Goal: Task Accomplishment & Management: Use online tool/utility

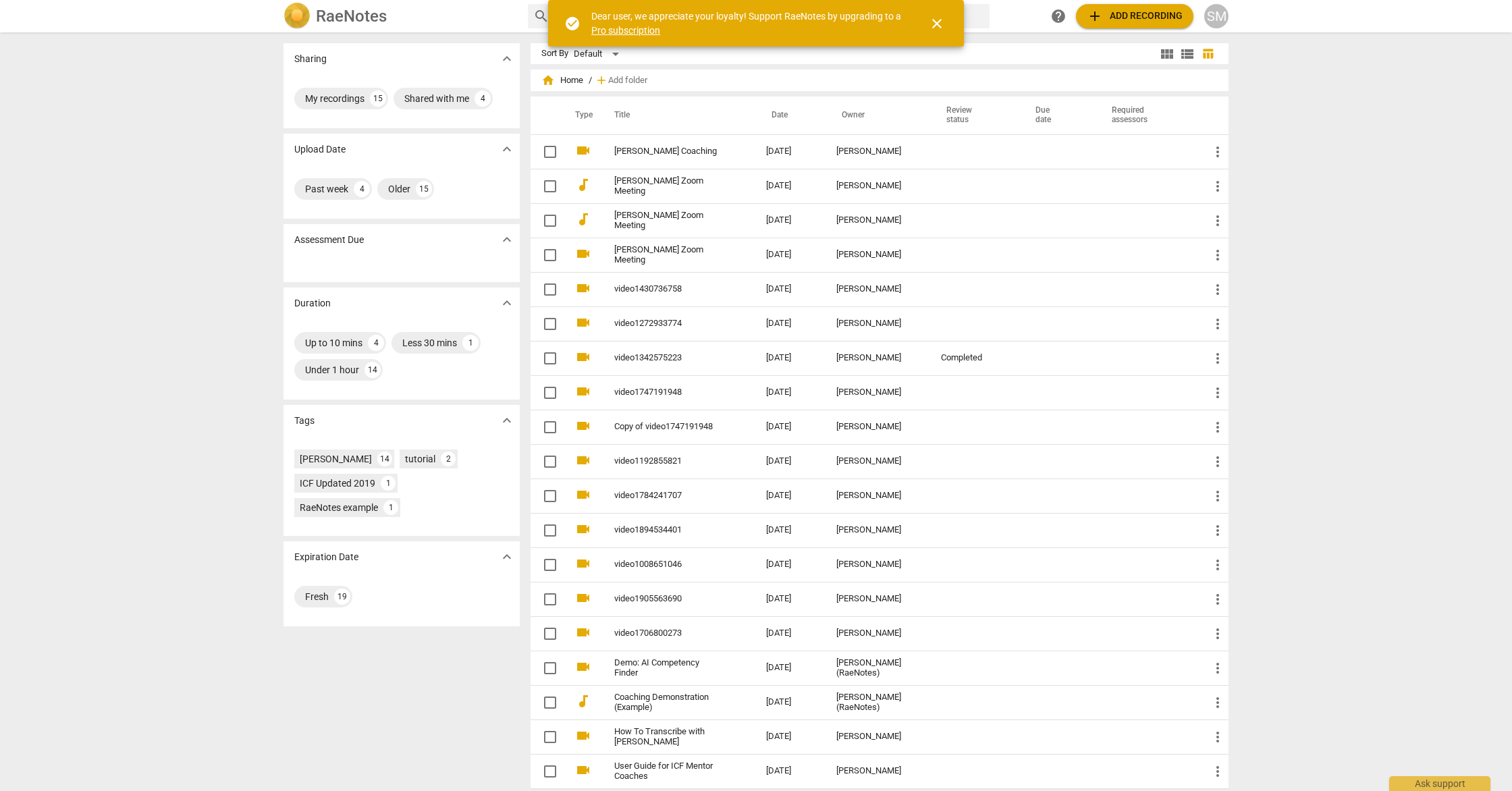
click at [1148, 13] on span "add Add recording" at bounding box center [1134, 16] width 96 height 16
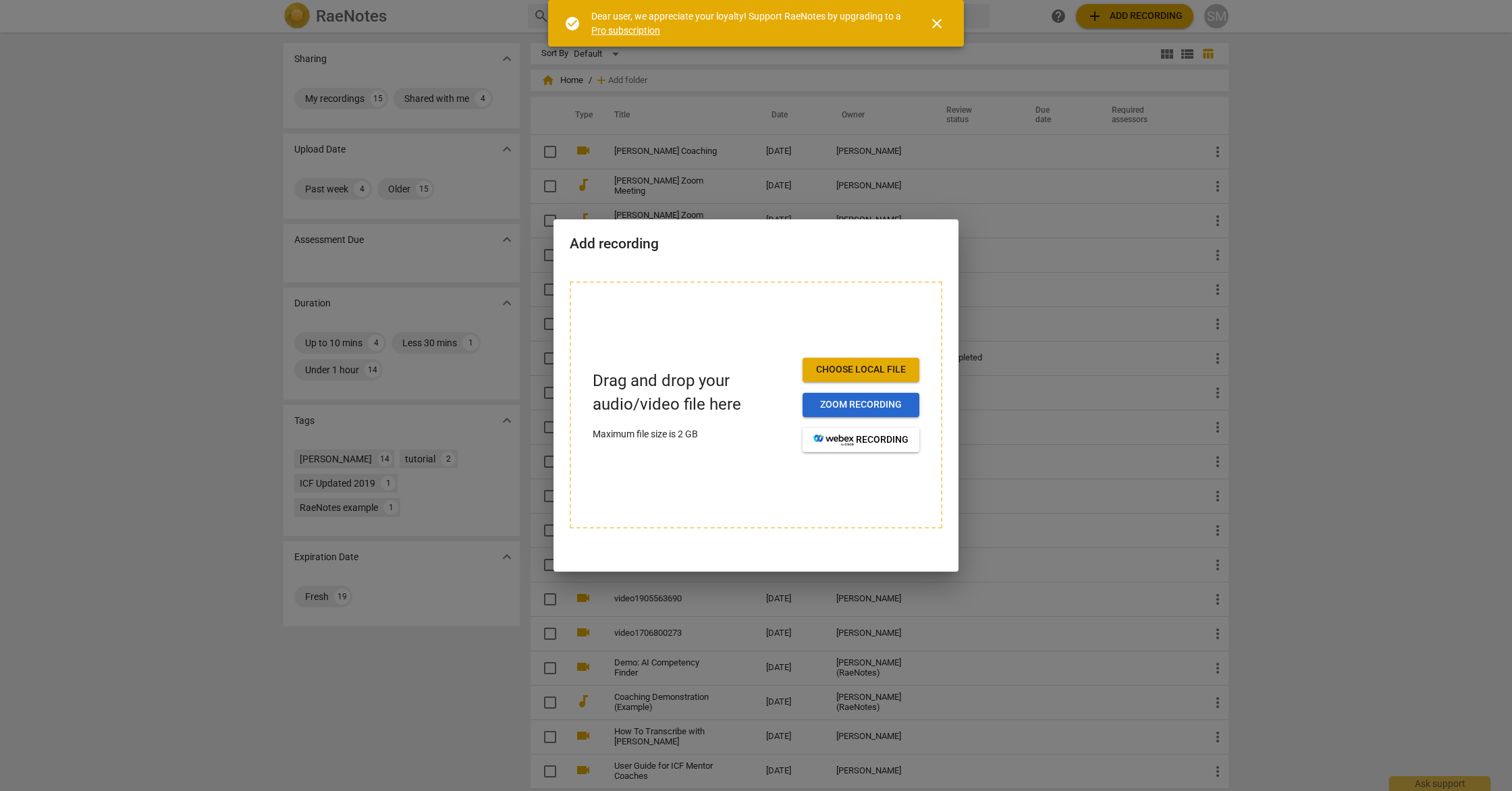
click at [881, 412] on button "Zoom recording" at bounding box center [860, 405] width 116 height 24
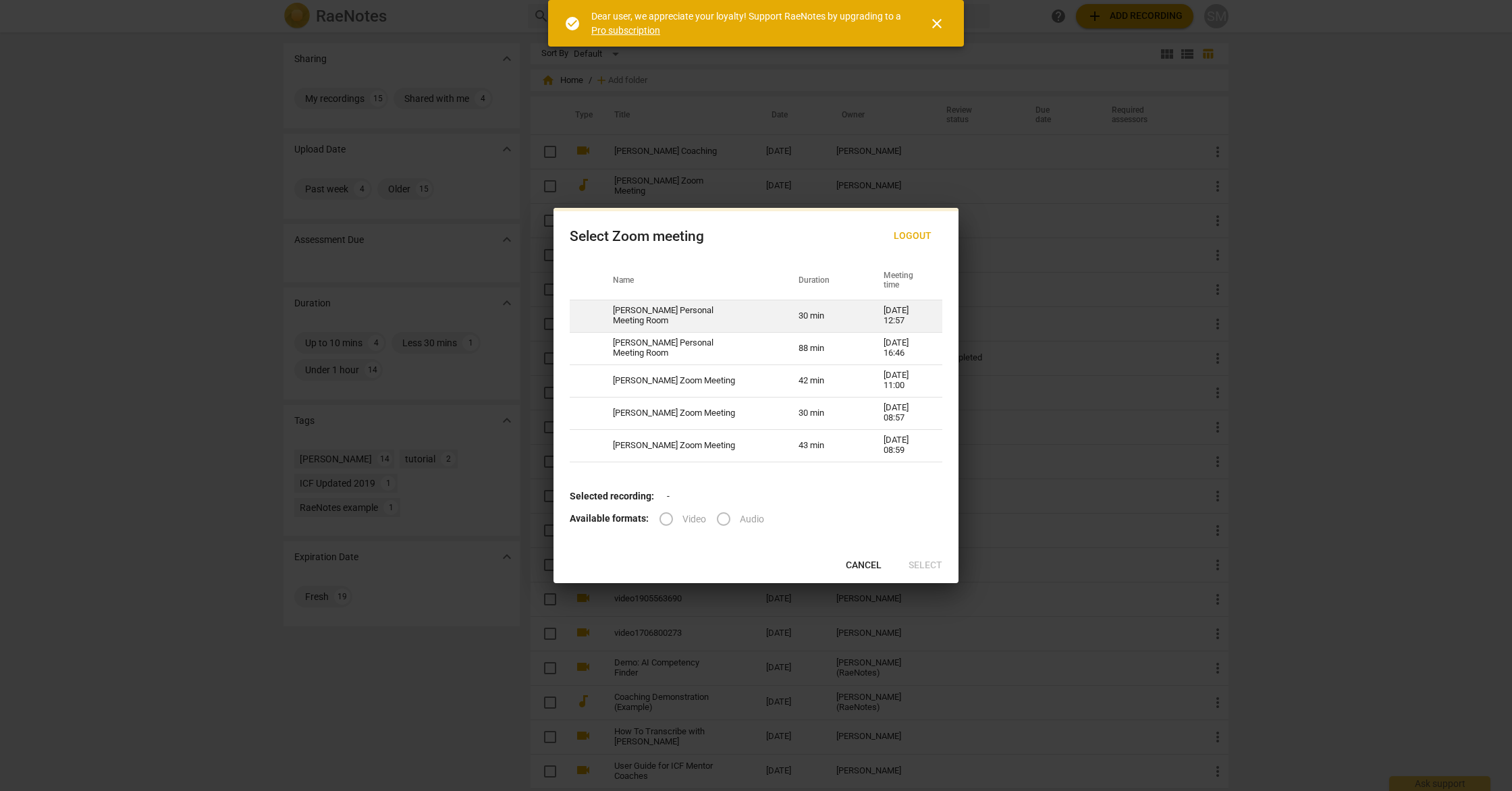
click at [625, 315] on td "[PERSON_NAME] Personal Meeting Room" at bounding box center [689, 316] width 186 height 32
radio input "true"
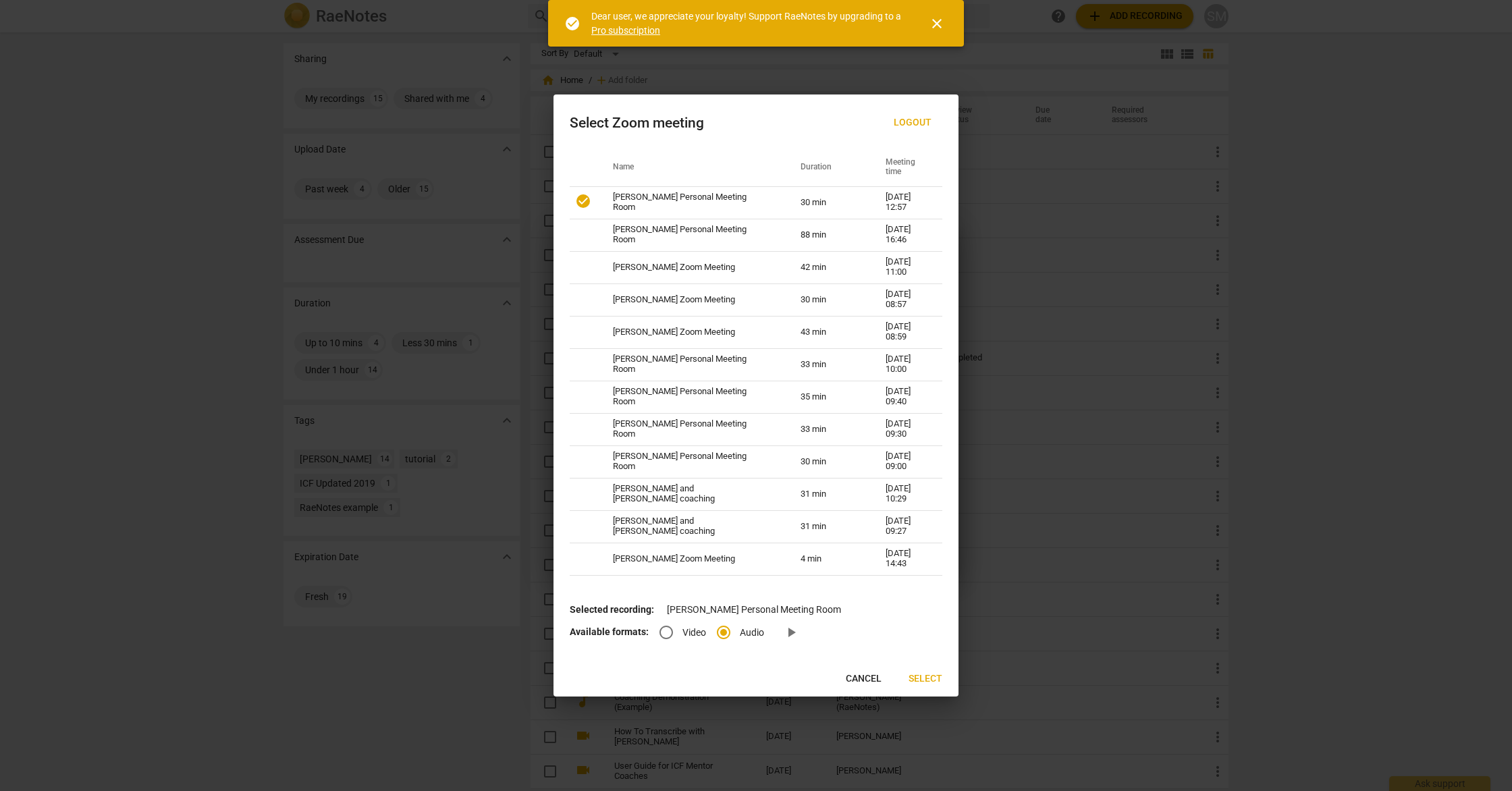
click at [669, 633] on input "Video" at bounding box center [666, 633] width 32 height 32
radio input "true"
click at [726, 631] on input "Audio" at bounding box center [724, 633] width 32 height 32
radio input "true"
click at [923, 678] on span "Select" at bounding box center [925, 679] width 34 height 13
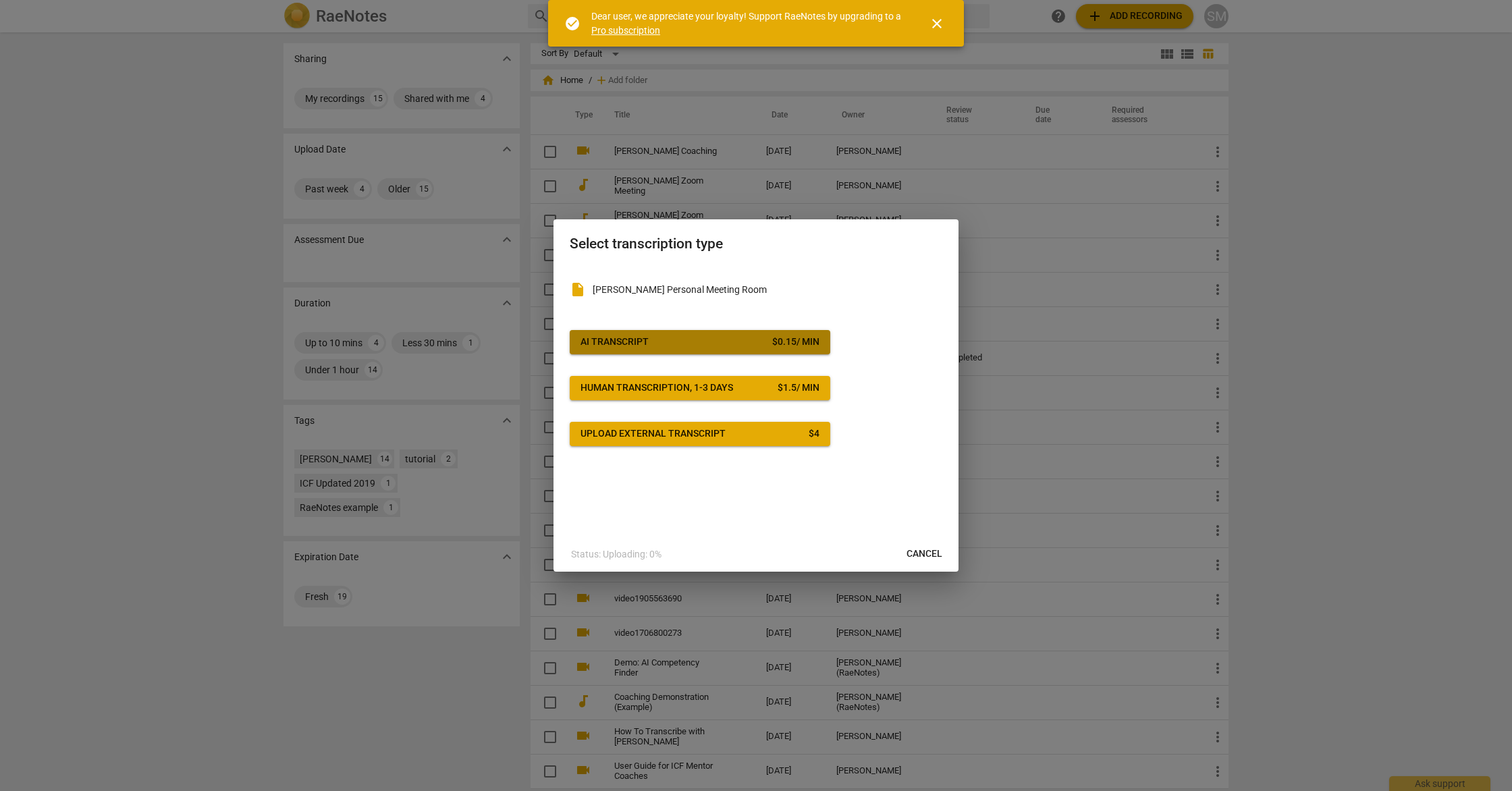
click at [673, 338] on span "AI Transcript $ 0.15 / min" at bounding box center [700, 342] width 239 height 13
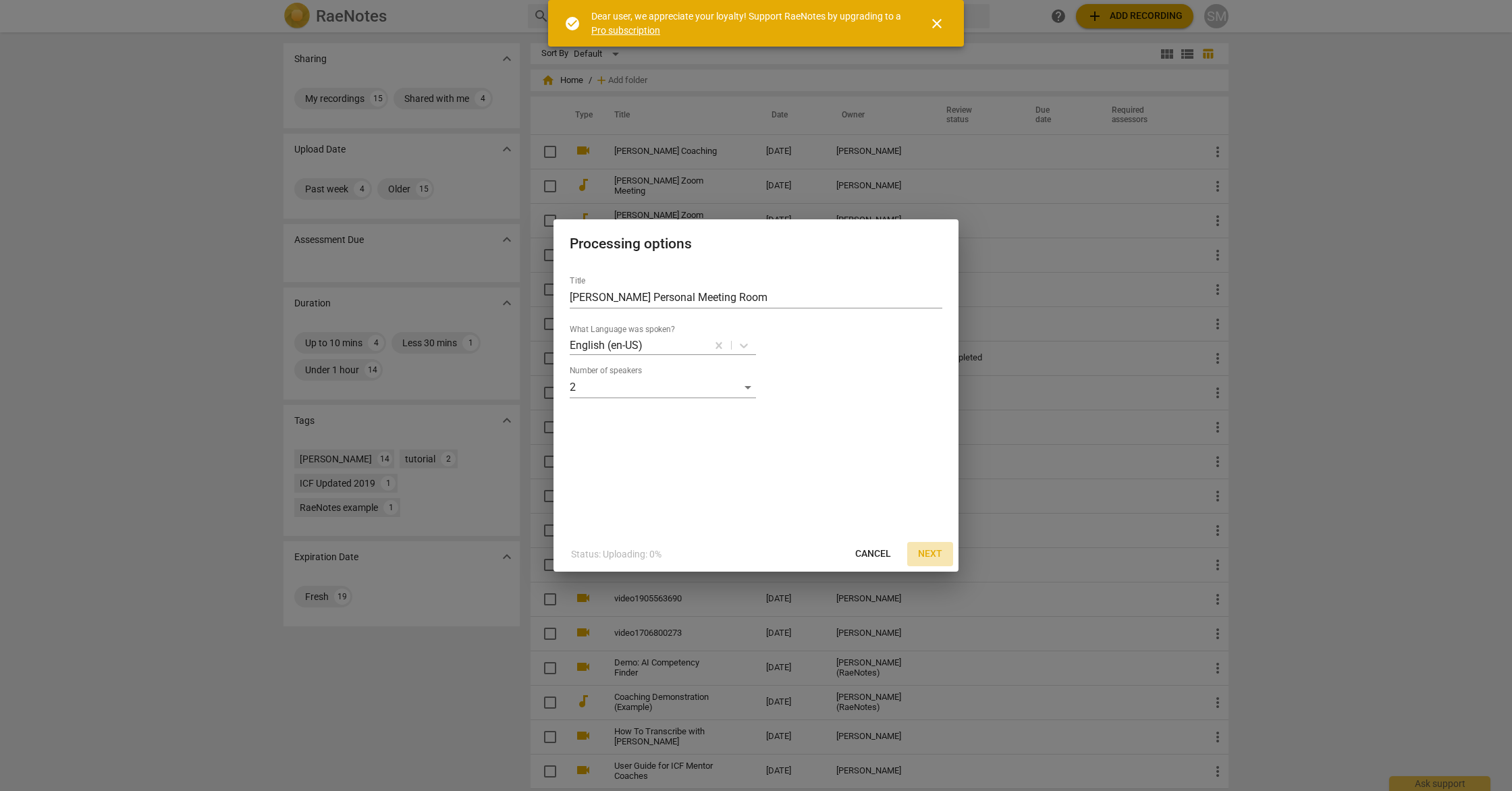
click at [935, 556] on span "Next" at bounding box center [930, 554] width 24 height 13
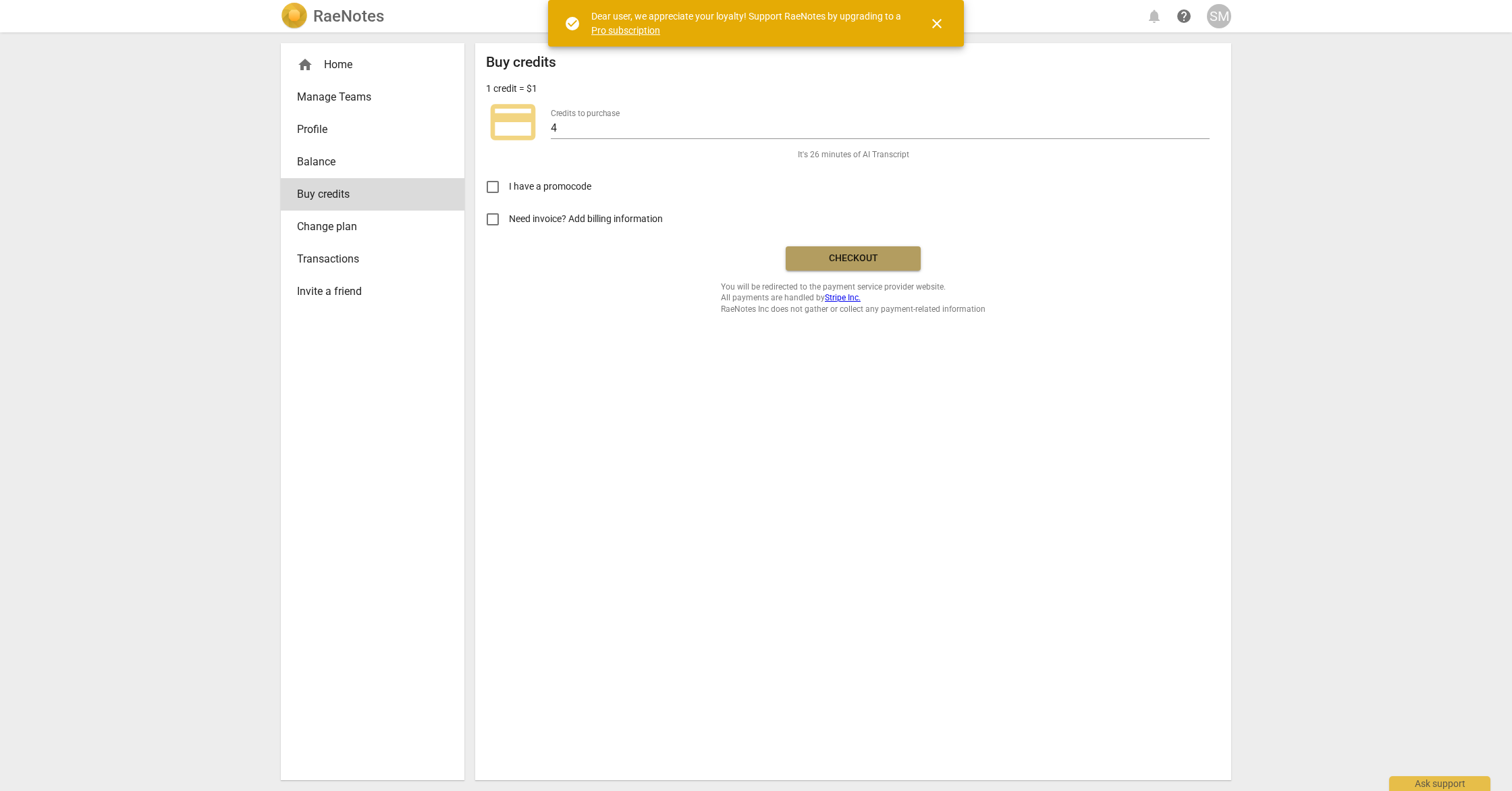
click at [851, 256] on span "Checkout" at bounding box center [853, 258] width 114 height 13
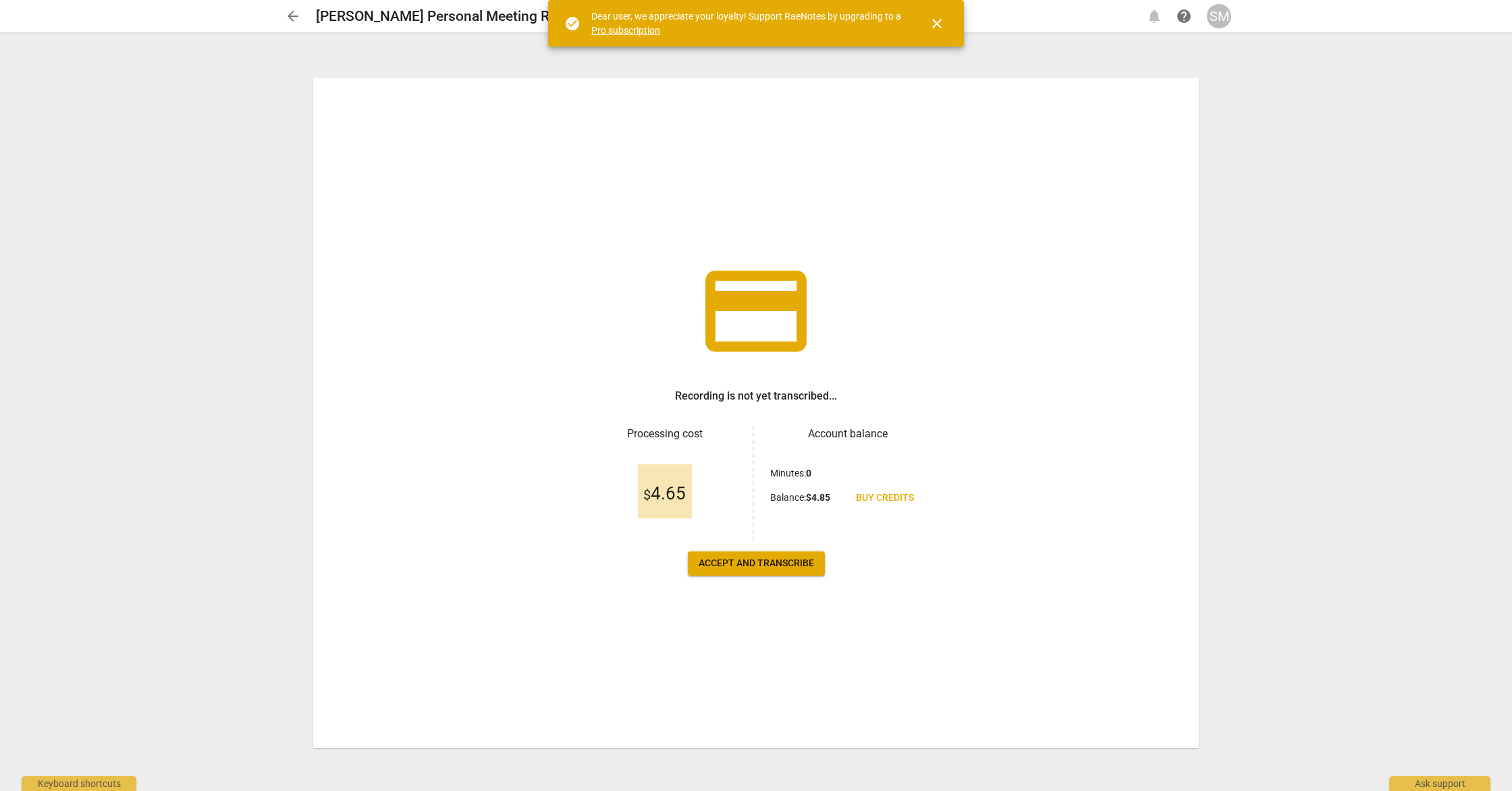
click at [778, 570] on button "Accept and transcribe" at bounding box center [756, 564] width 137 height 24
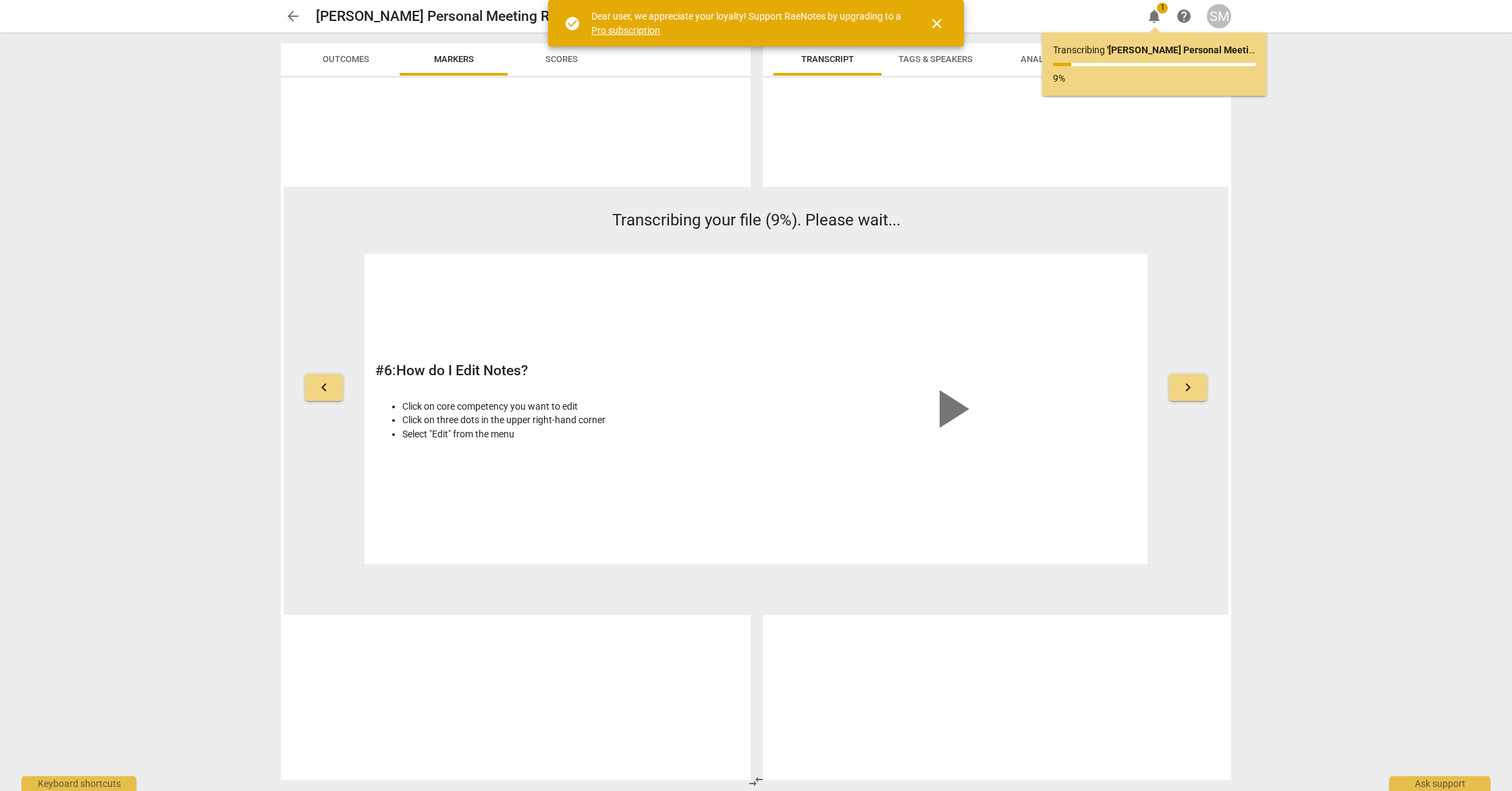
click at [937, 23] on span "close" at bounding box center [937, 23] width 16 height 16
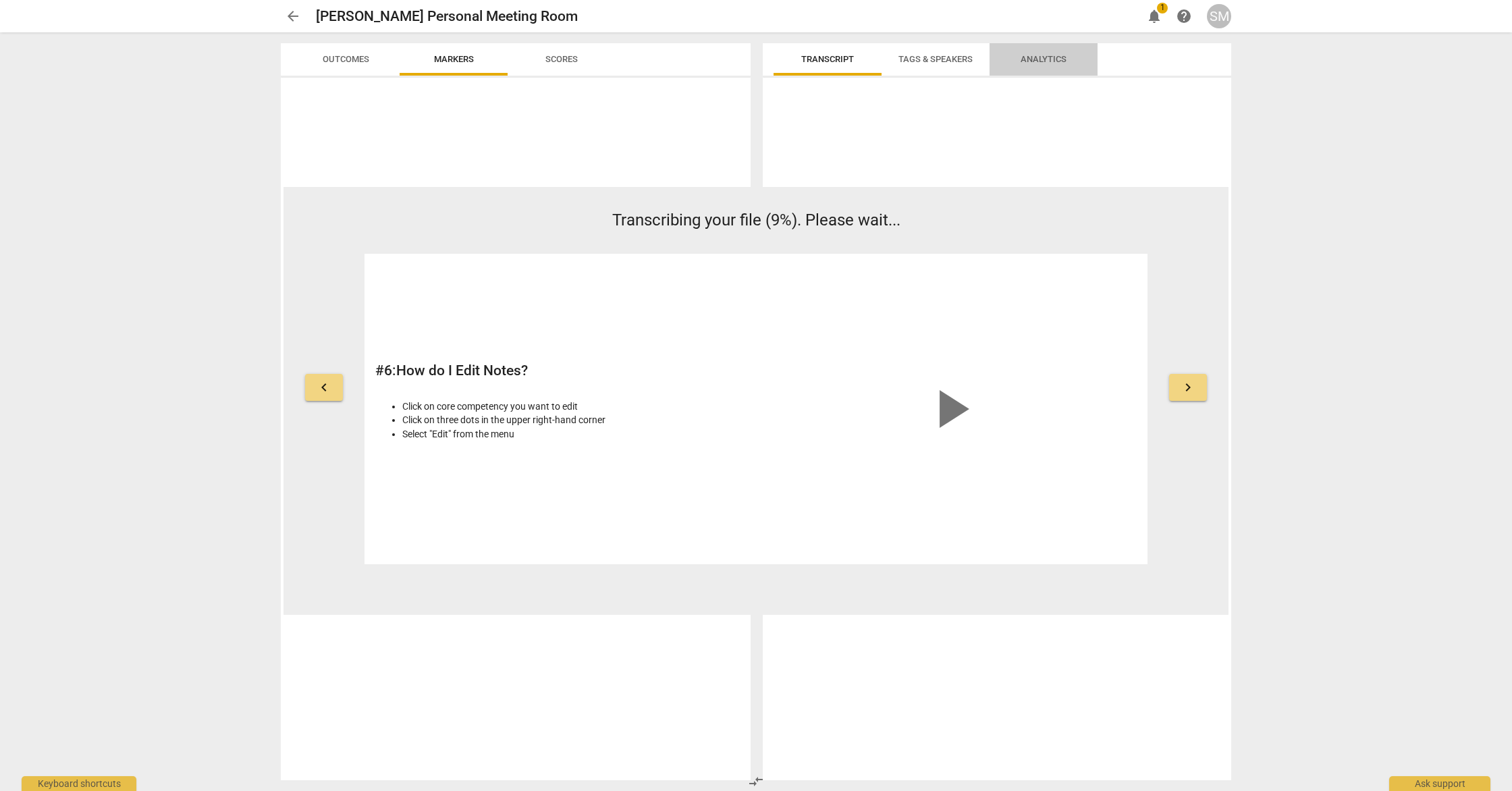
click at [1039, 62] on span "Analytics" at bounding box center [1043, 59] width 46 height 10
click at [823, 60] on span "Transcript" at bounding box center [827, 59] width 53 height 10
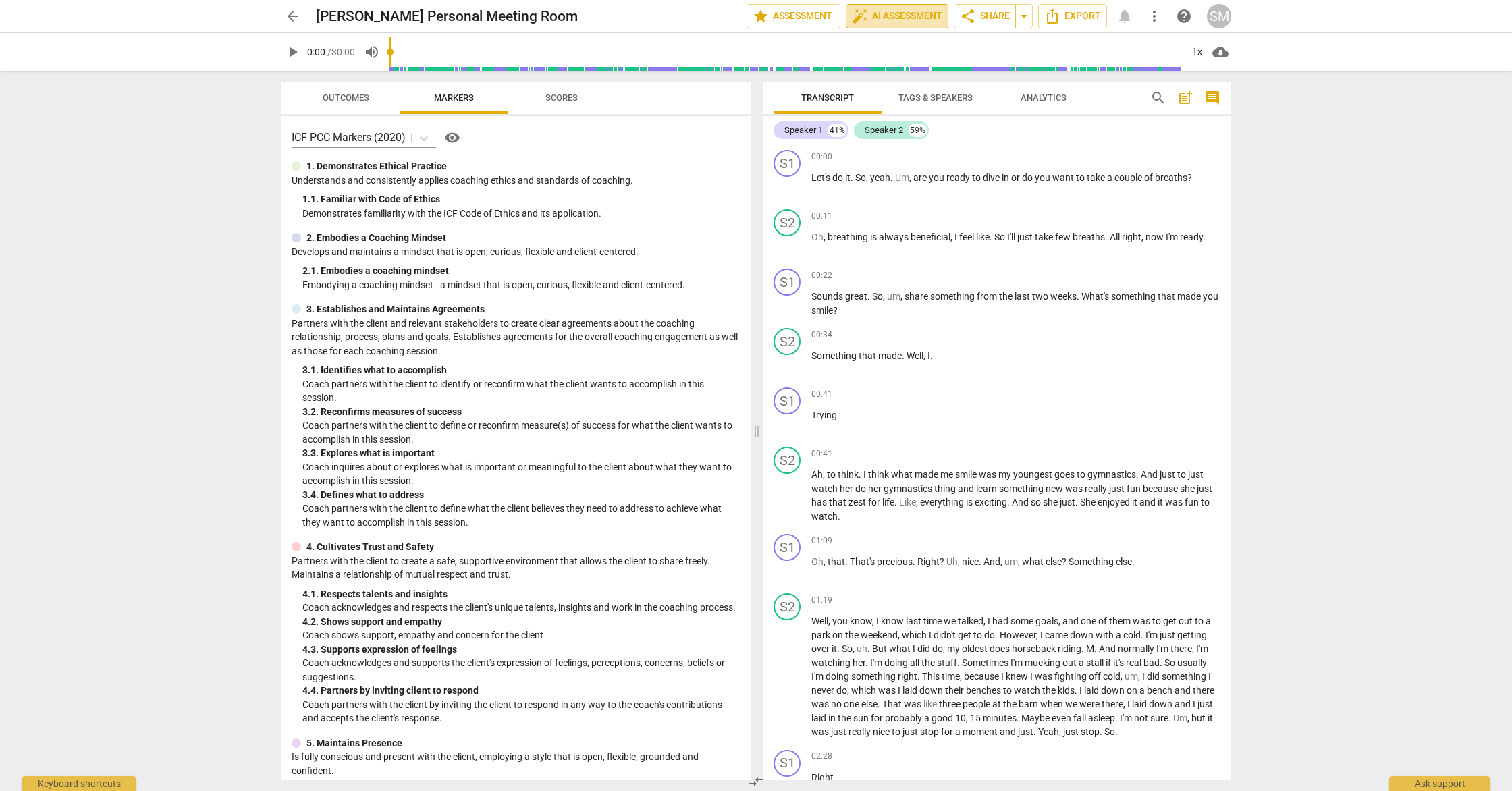
click at [909, 23] on span "auto_fix_high AI Assessment" at bounding box center [897, 16] width 90 height 16
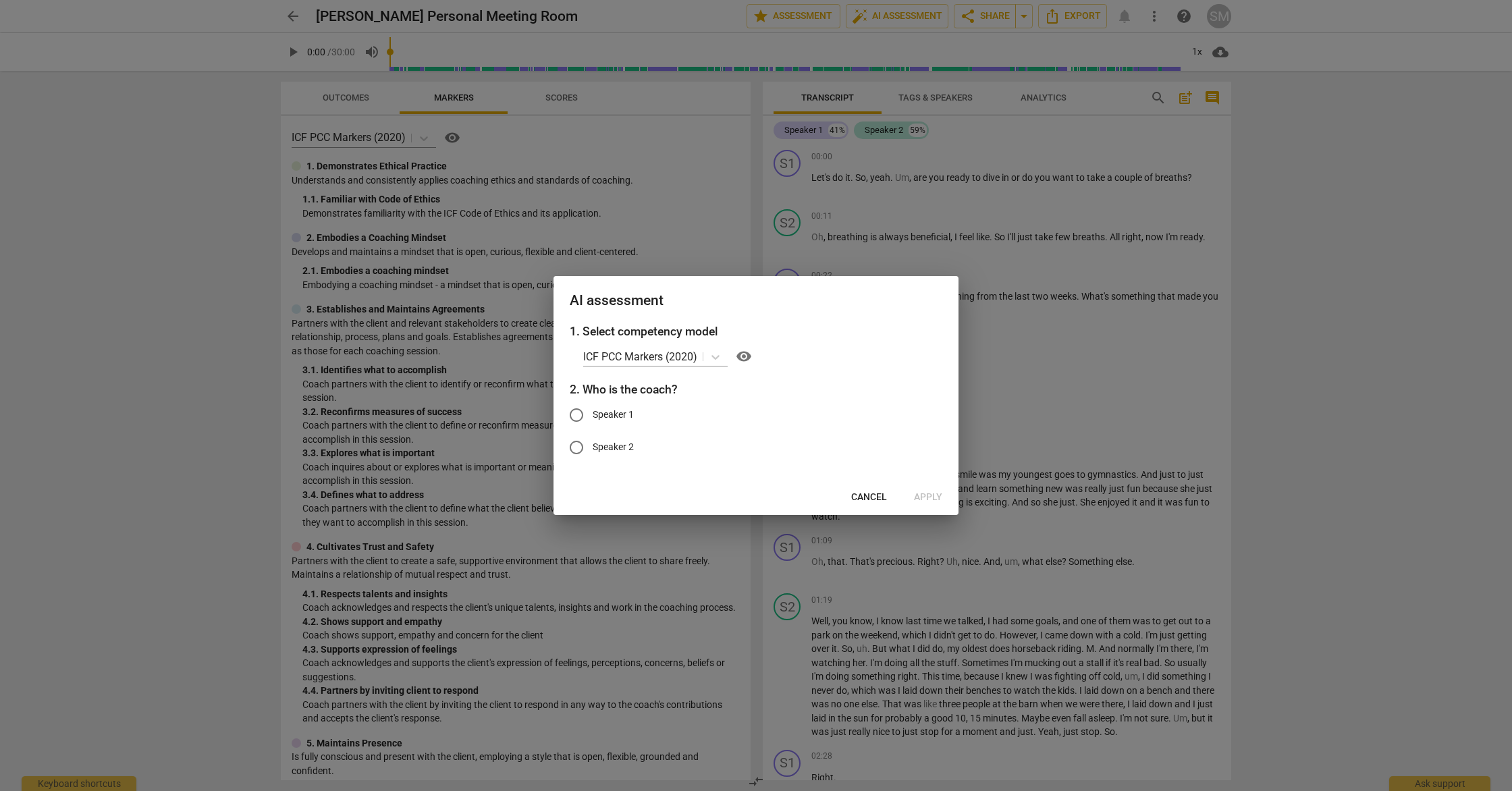
click at [865, 494] on span "Cancel" at bounding box center [869, 497] width 36 height 13
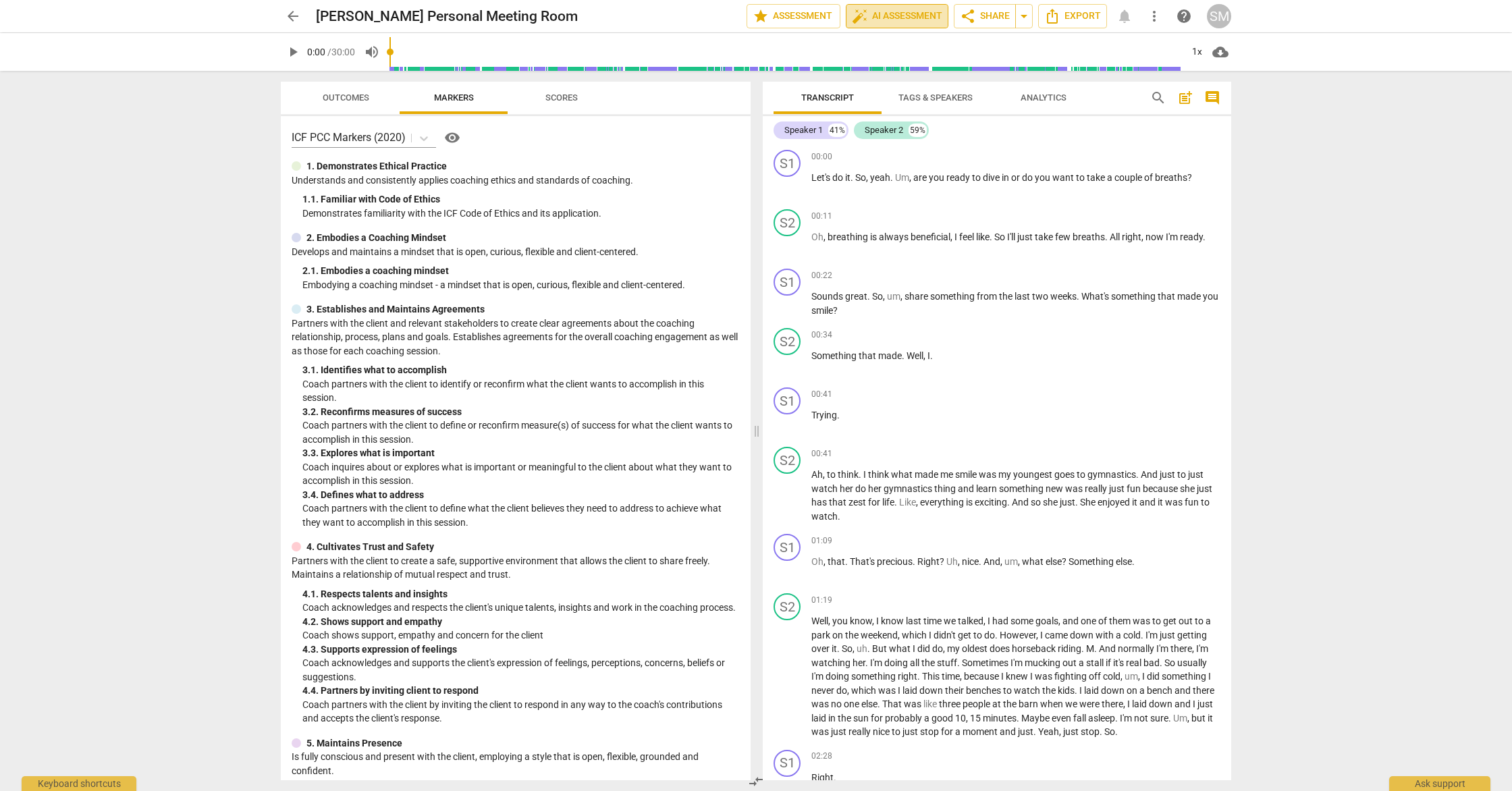
click at [913, 15] on span "auto_fix_high AI Assessment" at bounding box center [897, 16] width 90 height 16
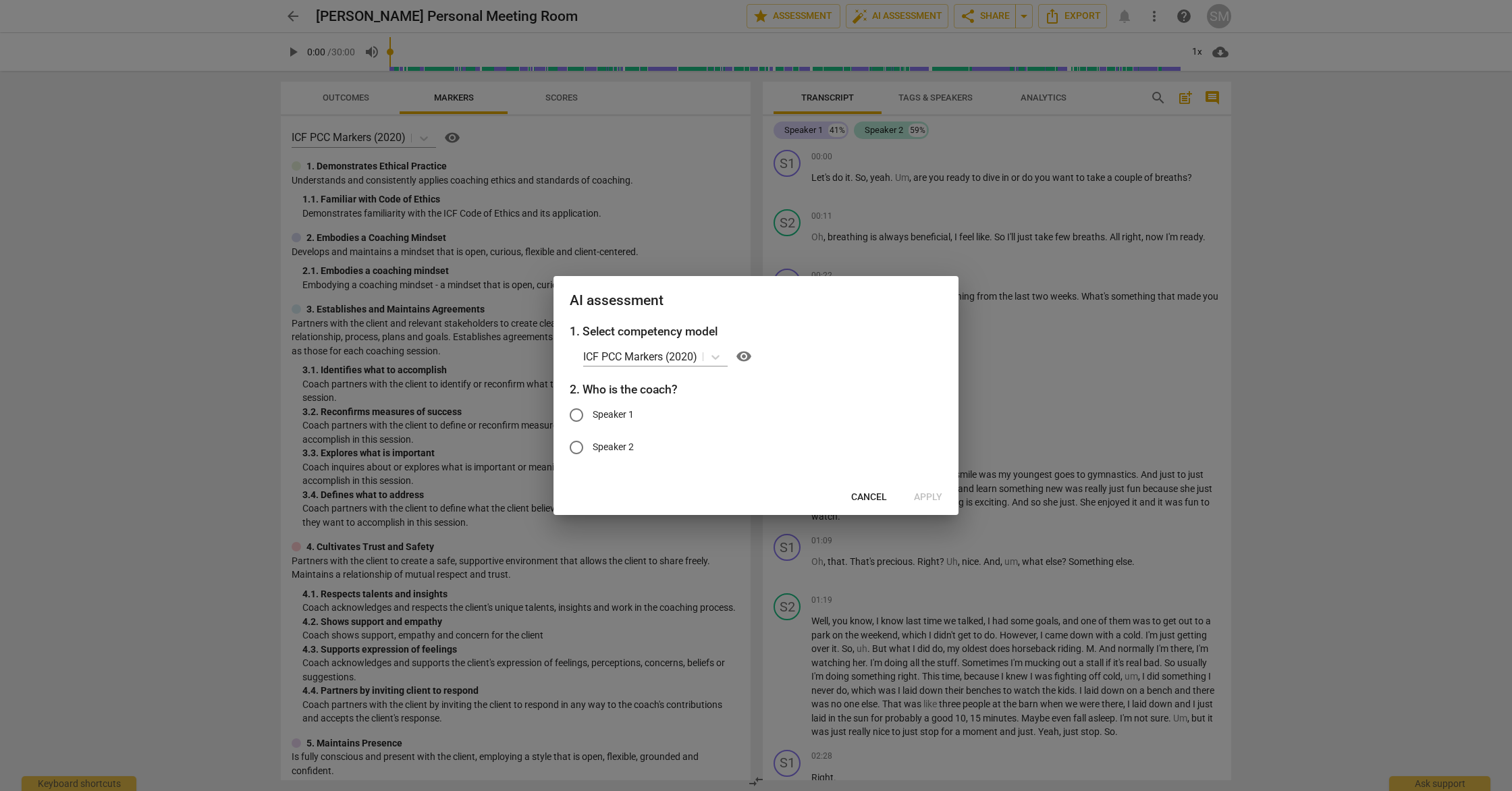
click at [870, 499] on span "Cancel" at bounding box center [869, 497] width 36 height 13
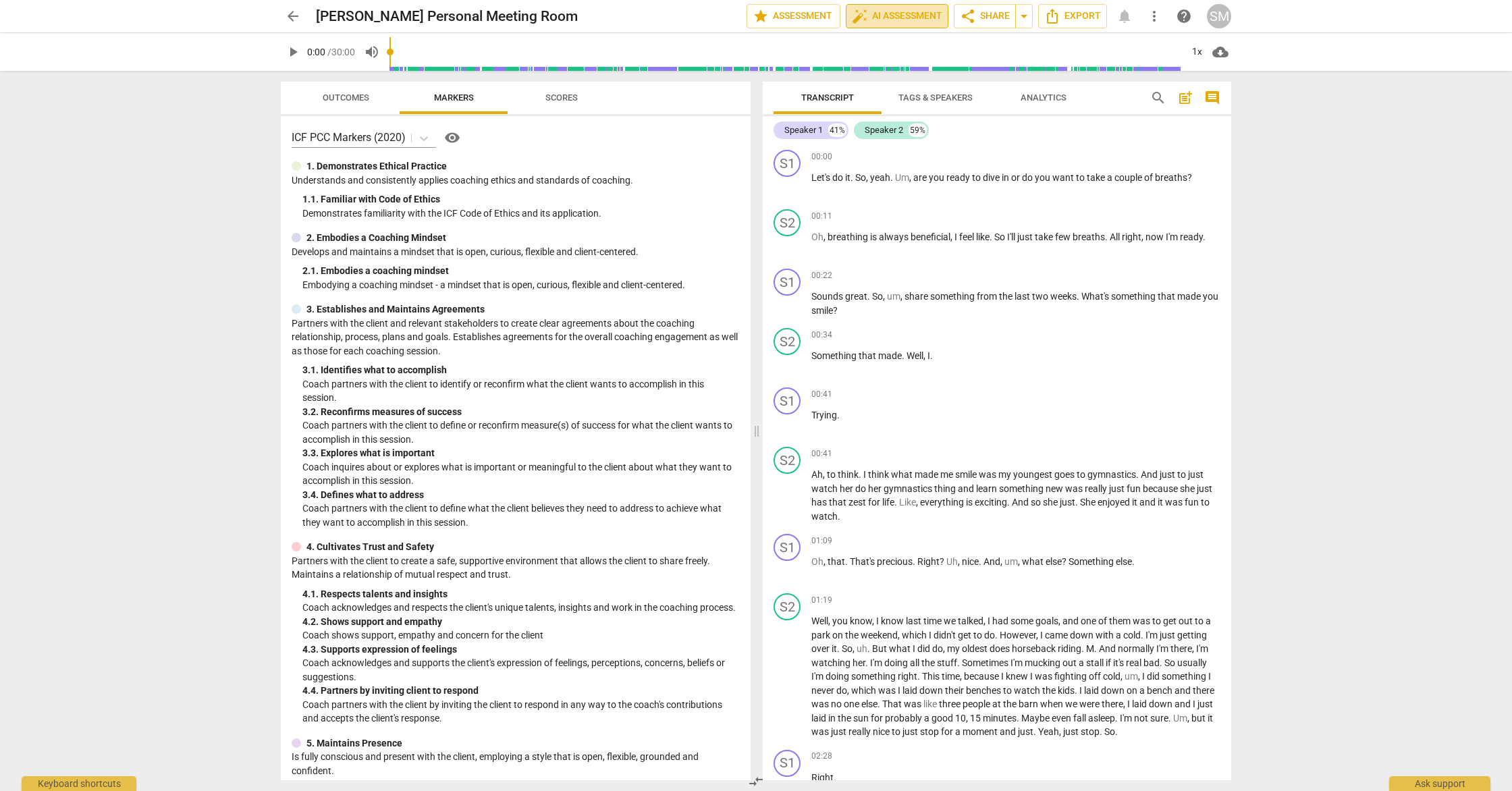
click at [913, 20] on span "auto_fix_high AI Assessment" at bounding box center [897, 16] width 90 height 16
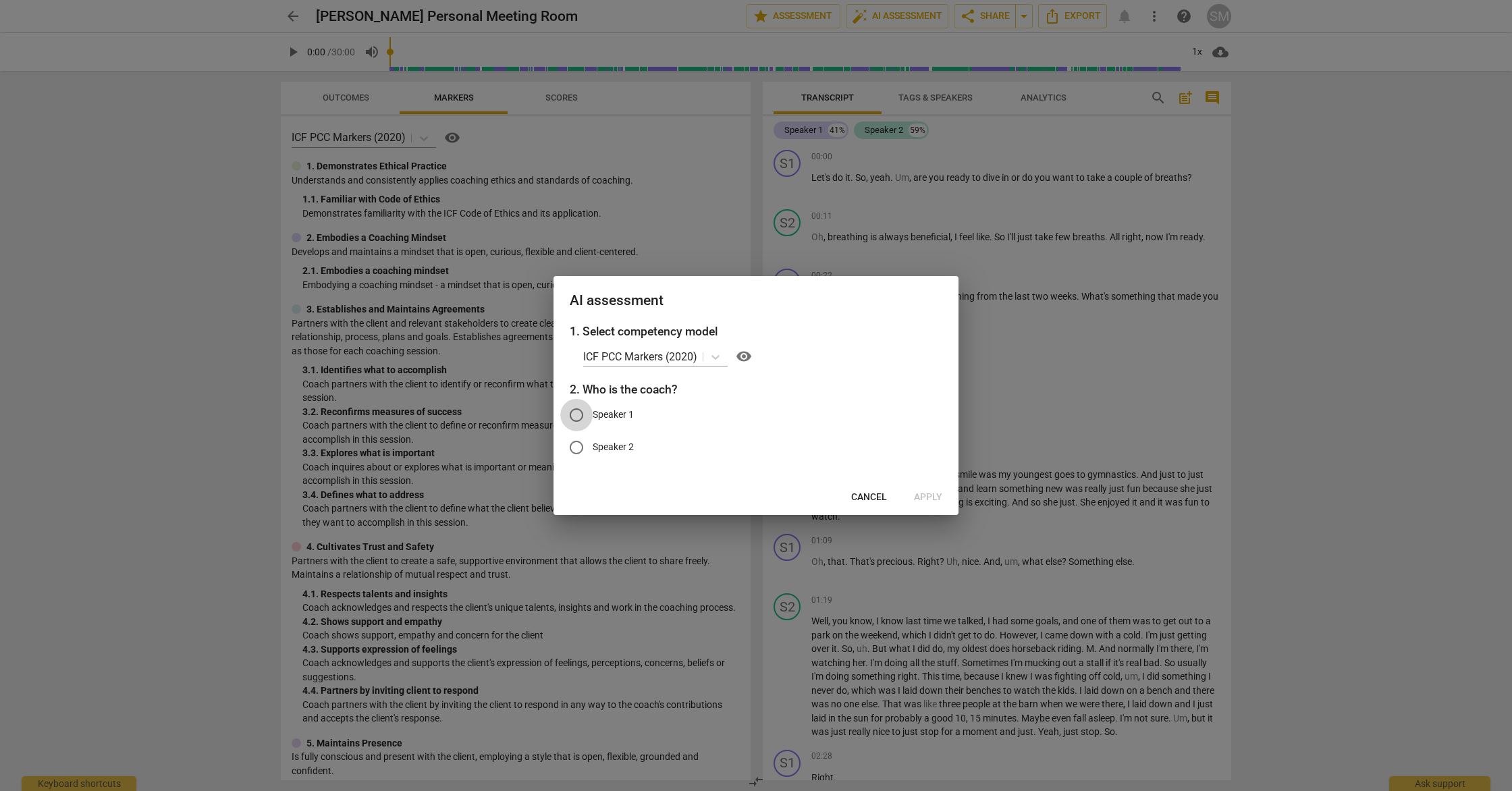
click at [579, 415] on input "Speaker 1" at bounding box center [577, 415] width 32 height 32
radio input "true"
click at [930, 495] on span "Apply" at bounding box center [928, 497] width 28 height 13
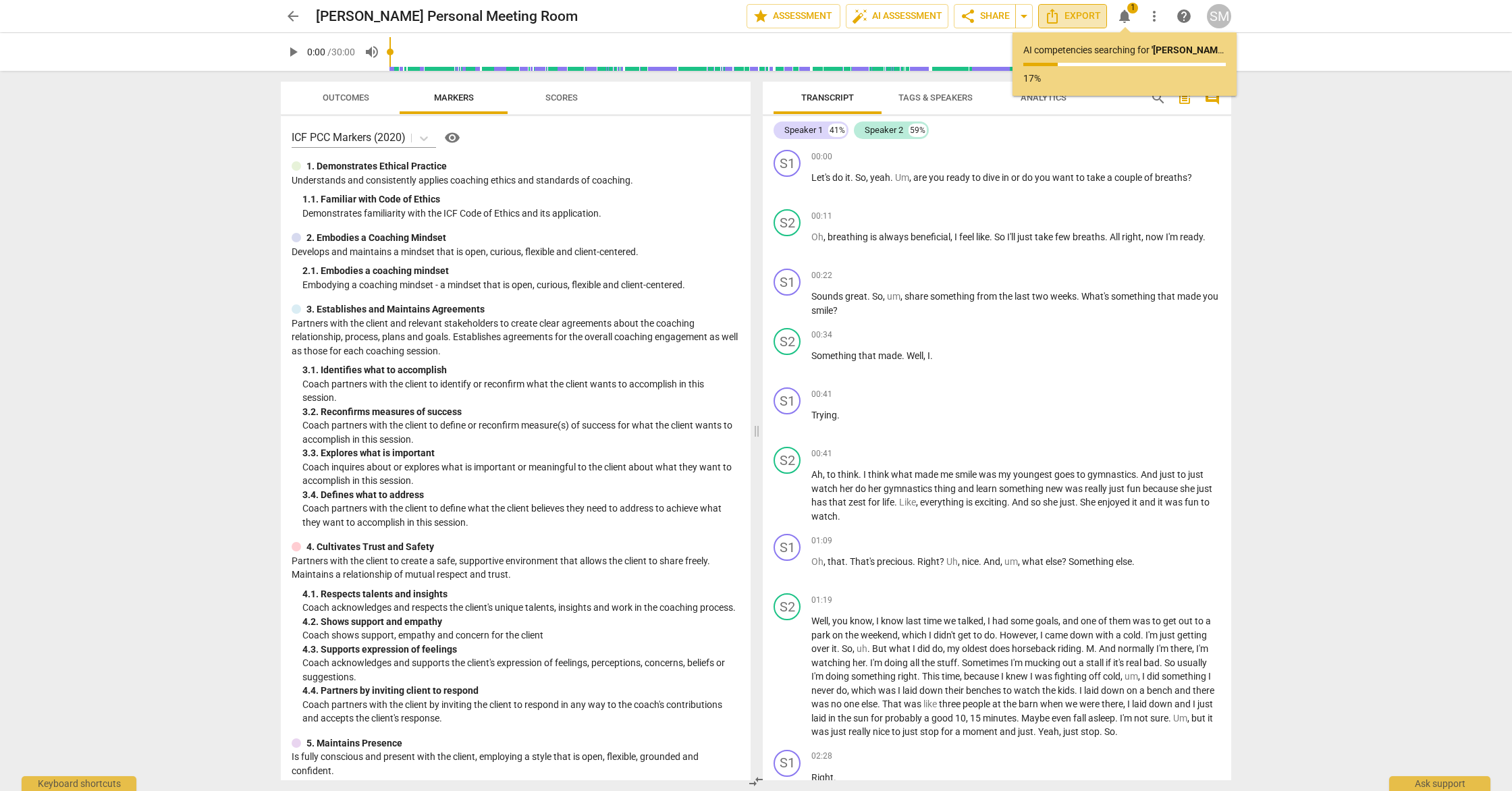
click at [1075, 22] on span "Export" at bounding box center [1072, 16] width 56 height 16
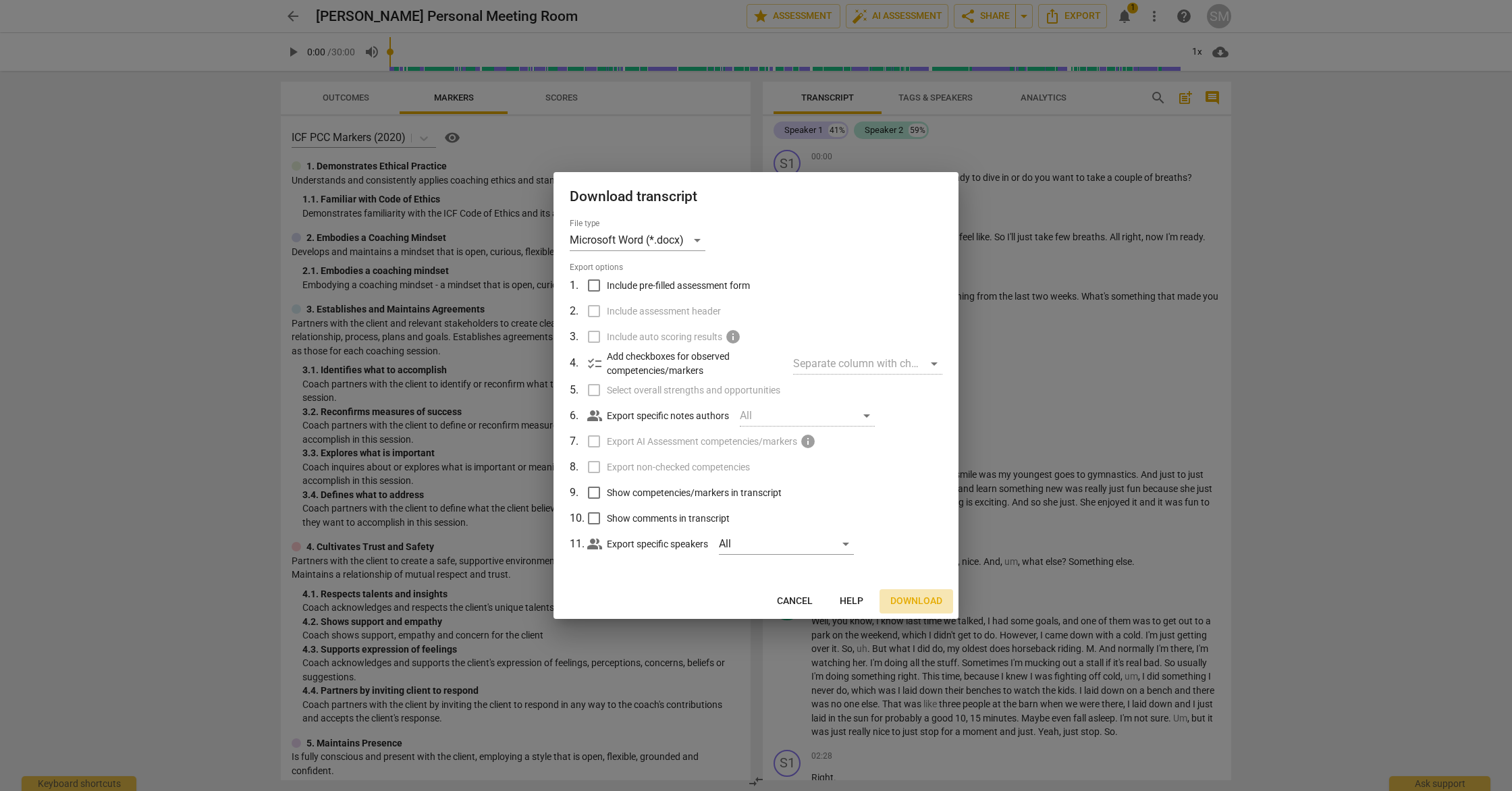
click at [910, 599] on span "Download" at bounding box center [916, 601] width 52 height 13
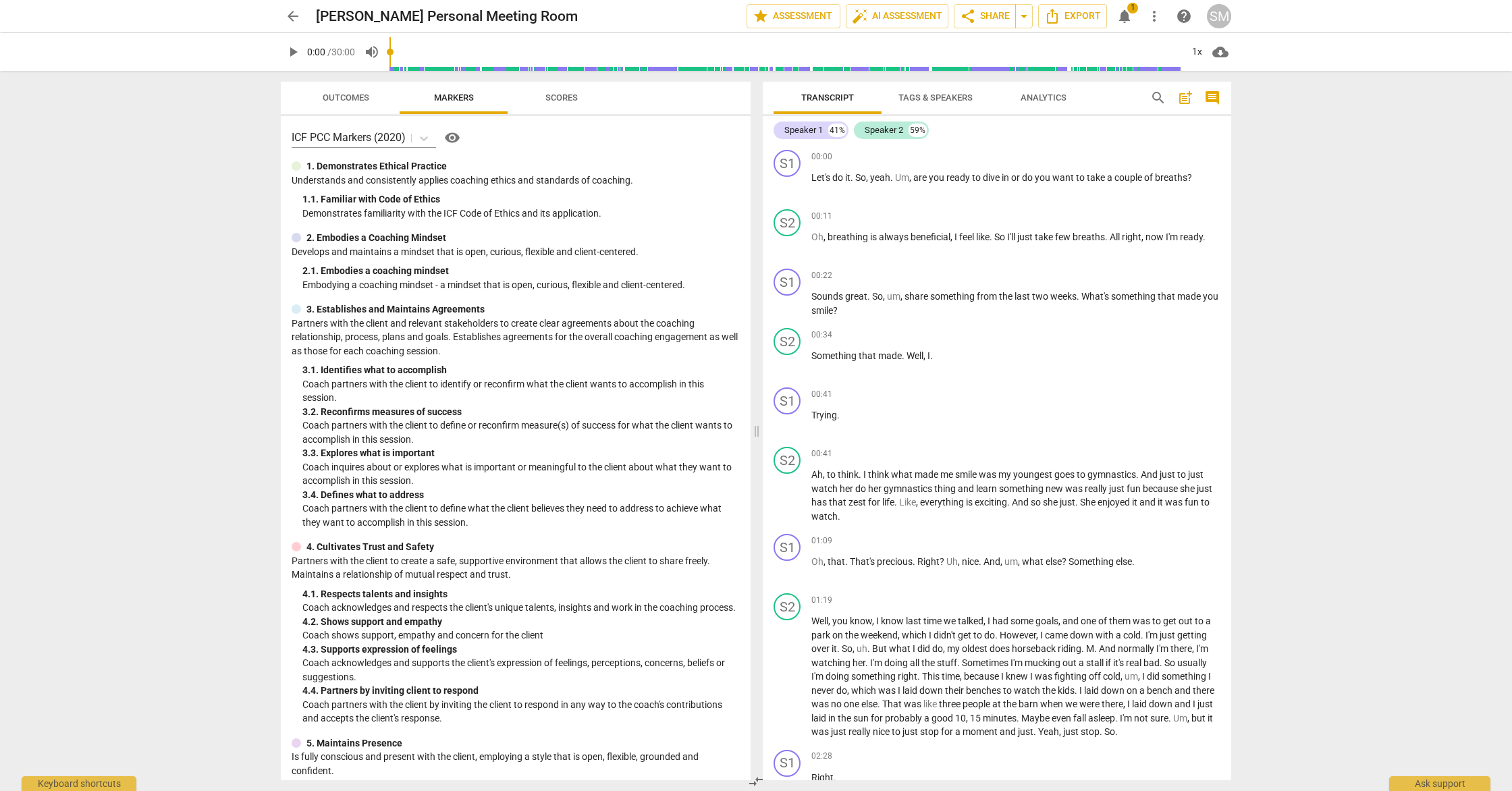
click at [1277, 35] on div "play_arrow 0:00 / 30:00 volume_up 1x cloud_download" at bounding box center [755, 52] width 1490 height 38
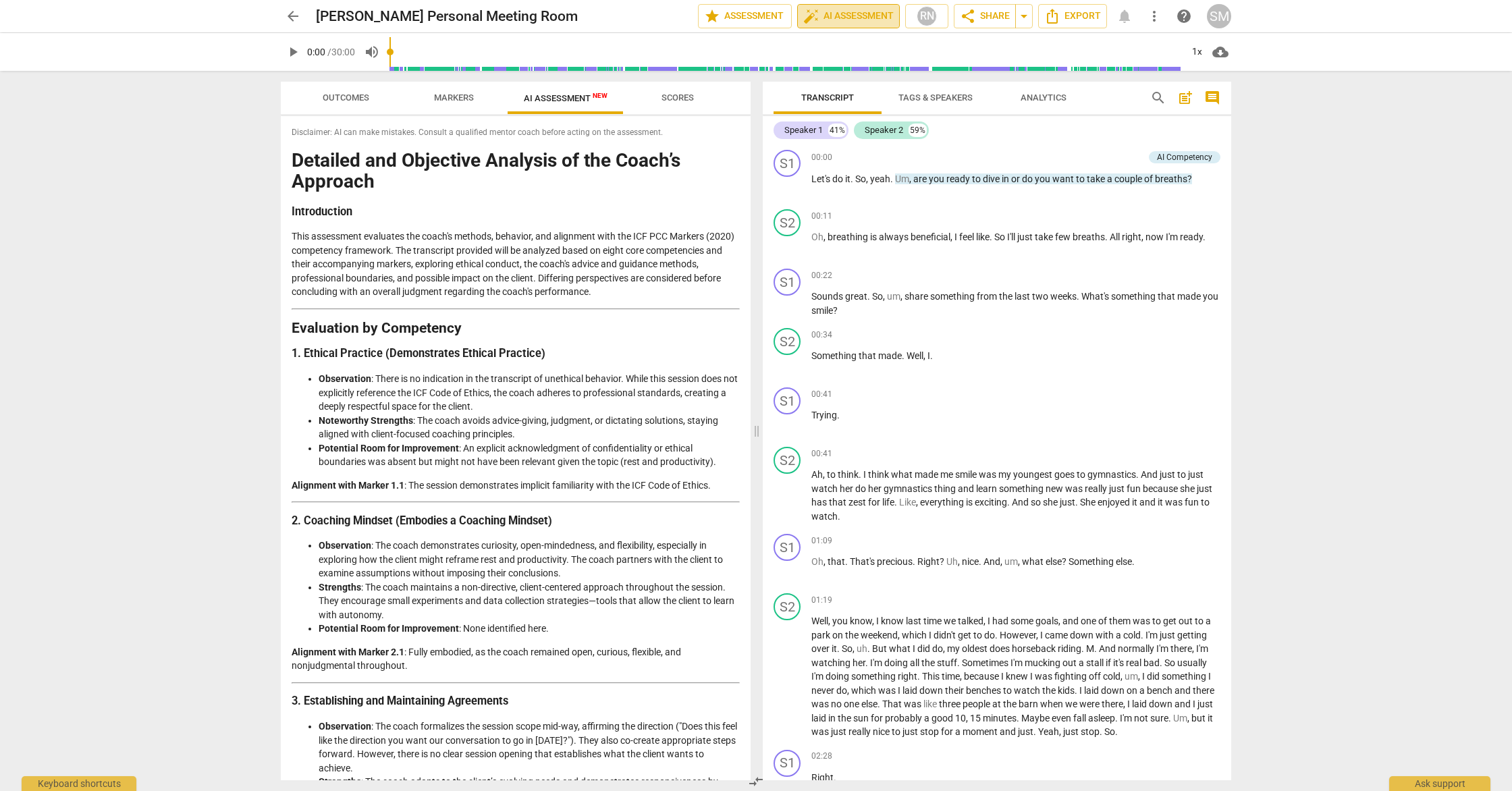
click at [854, 17] on span "auto_fix_high AI Assessment" at bounding box center [848, 16] width 90 height 16
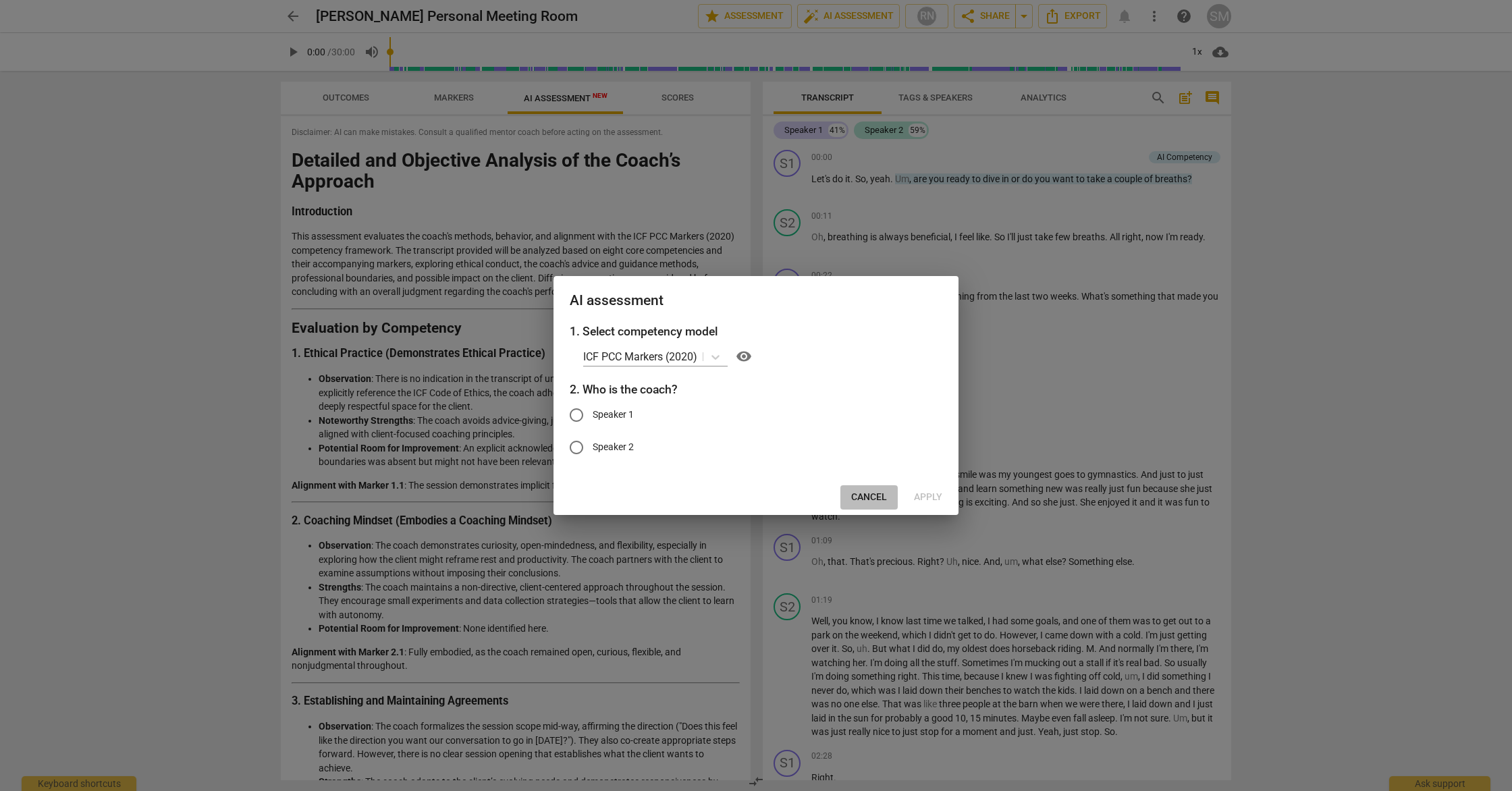
click at [869, 499] on span "Cancel" at bounding box center [869, 497] width 36 height 13
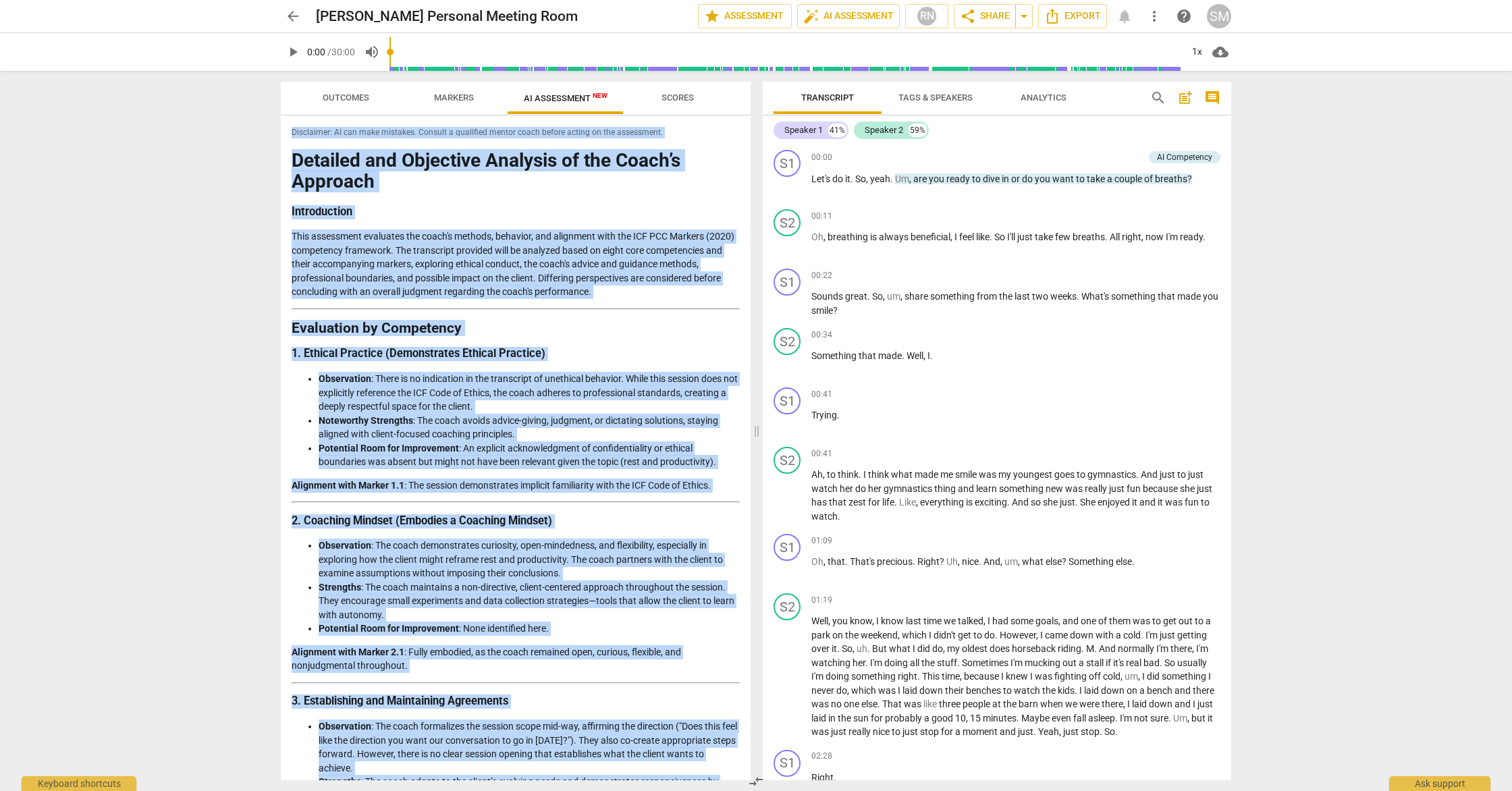
drag, startPoint x: 668, startPoint y: 763, endPoint x: 344, endPoint y: 119, distance: 720.9
click at [344, 118] on div "Disclaimer: AI can make mistakes. Consult a qualified mentor coach before actin…" at bounding box center [515, 448] width 469 height 665
copy div "Disclaimer: AI can make mistakes. Consult a qualified mentor coach before actin…"
